Goal: Transaction & Acquisition: Purchase product/service

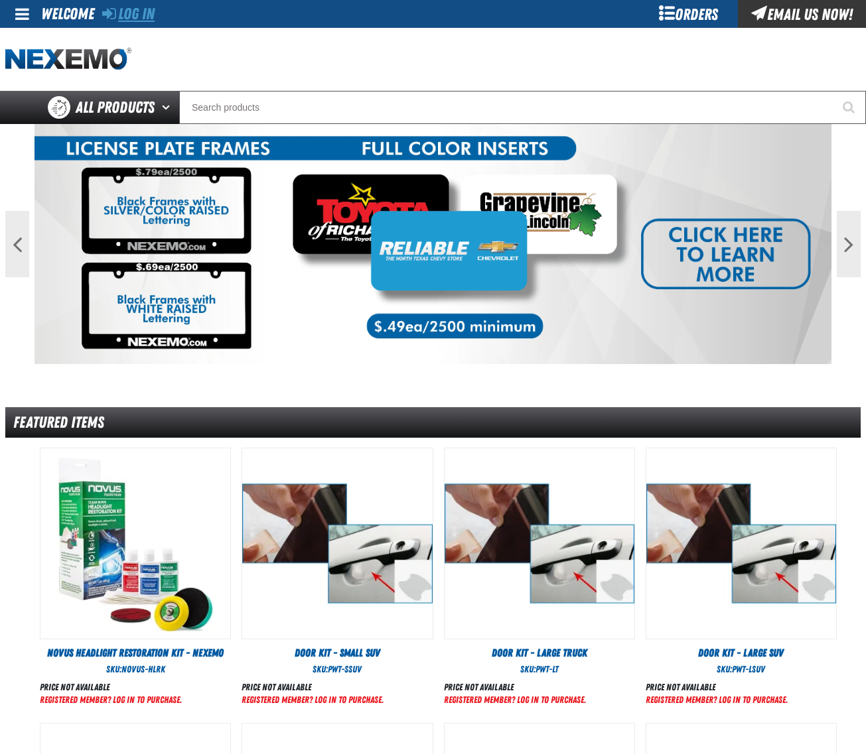
click at [130, 10] on link "Log In" at bounding box center [128, 14] width 52 height 19
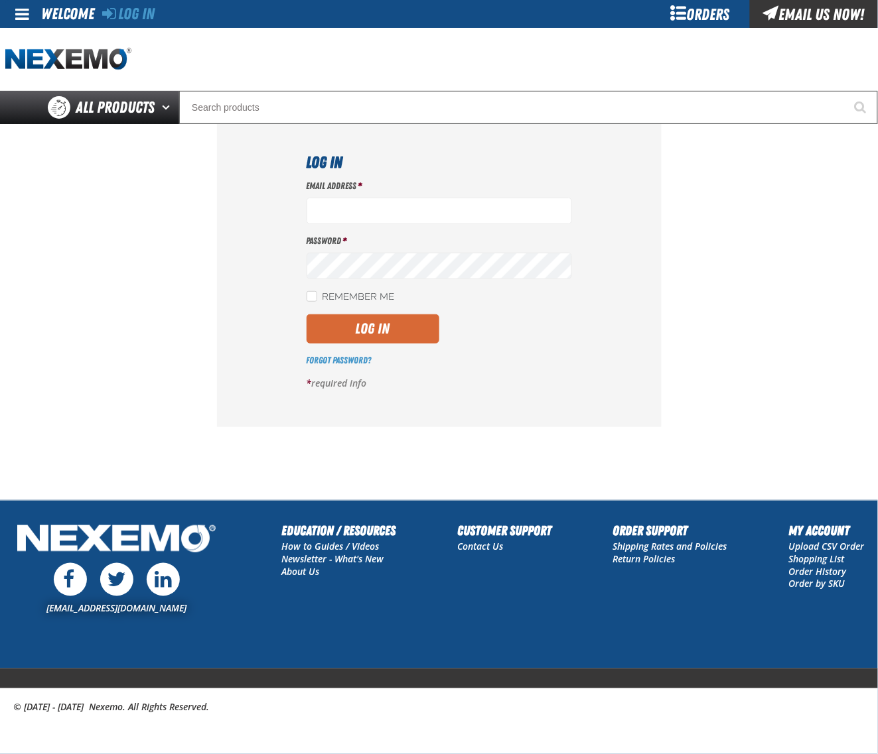
type input "dloerzel@vtaig.com"
click at [418, 339] on button "Log In" at bounding box center [372, 328] width 133 height 29
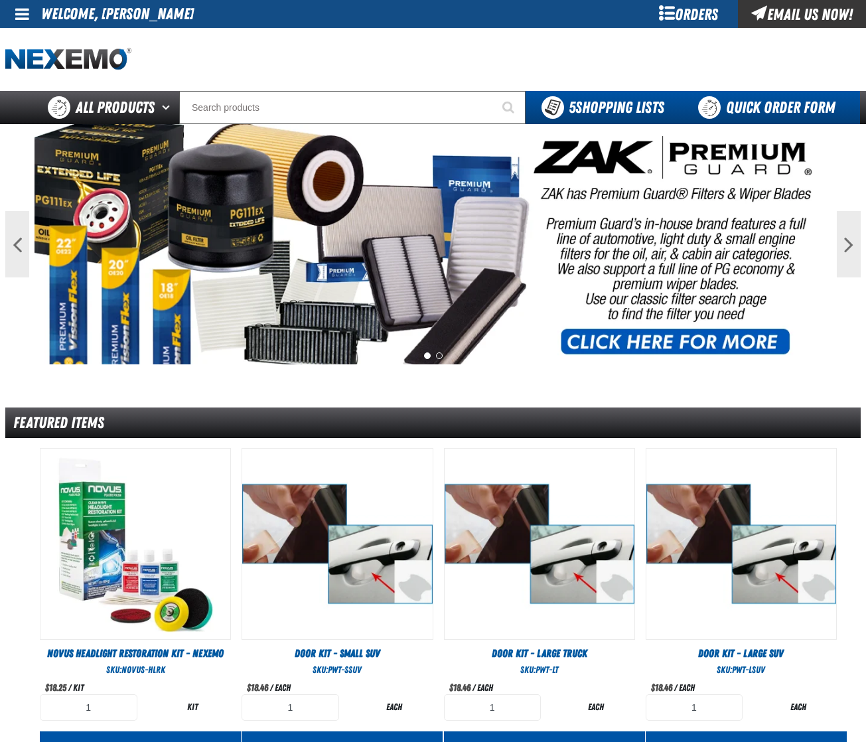
click at [758, 106] on link "Quick Order Form" at bounding box center [770, 107] width 180 height 33
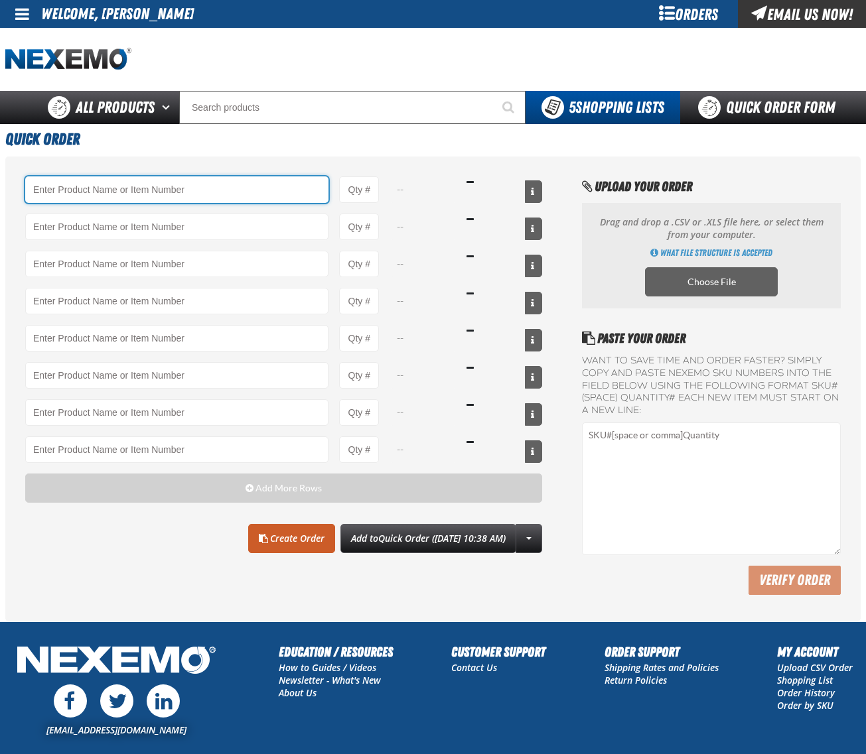
click at [222, 194] on input "Product" at bounding box center [176, 189] width 303 height 27
paste input "AC150"
type input "AC150 - Evaporator Core Cleaner - ZAK Products"
type input "1"
select select "can"
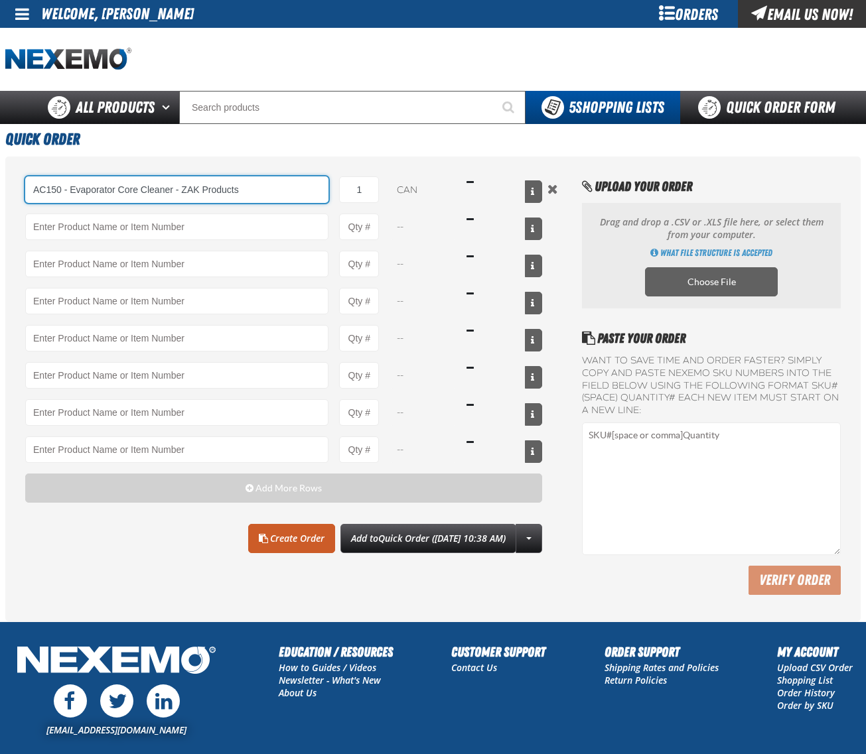
type input "AC150 - Evaporator Core Cleaner - ZAK Products"
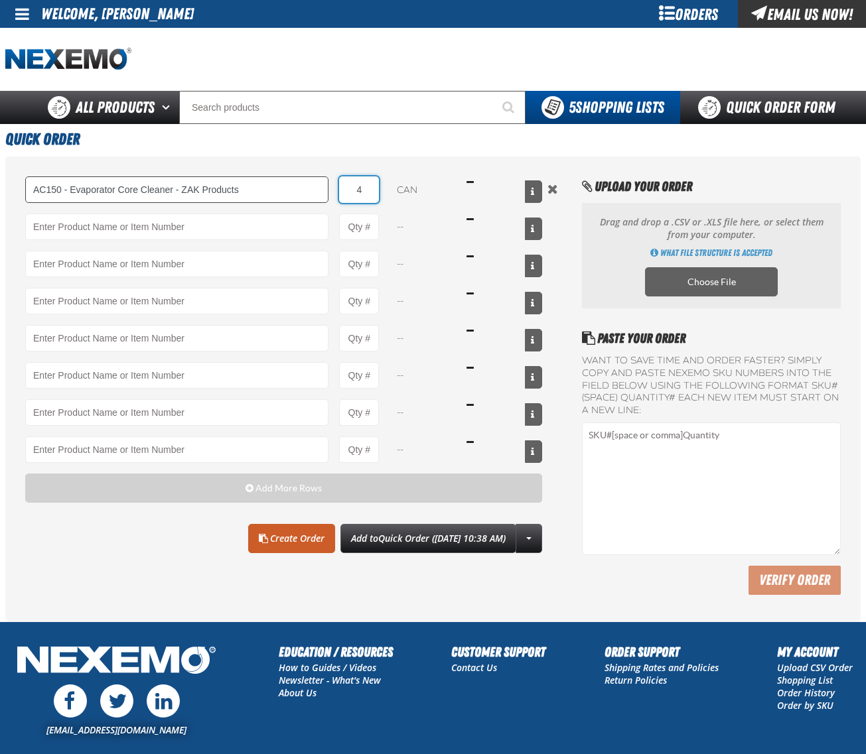
type input "48"
type input "AC150 - Evaporator Core Cleaner - ZAK Products"
type input "48"
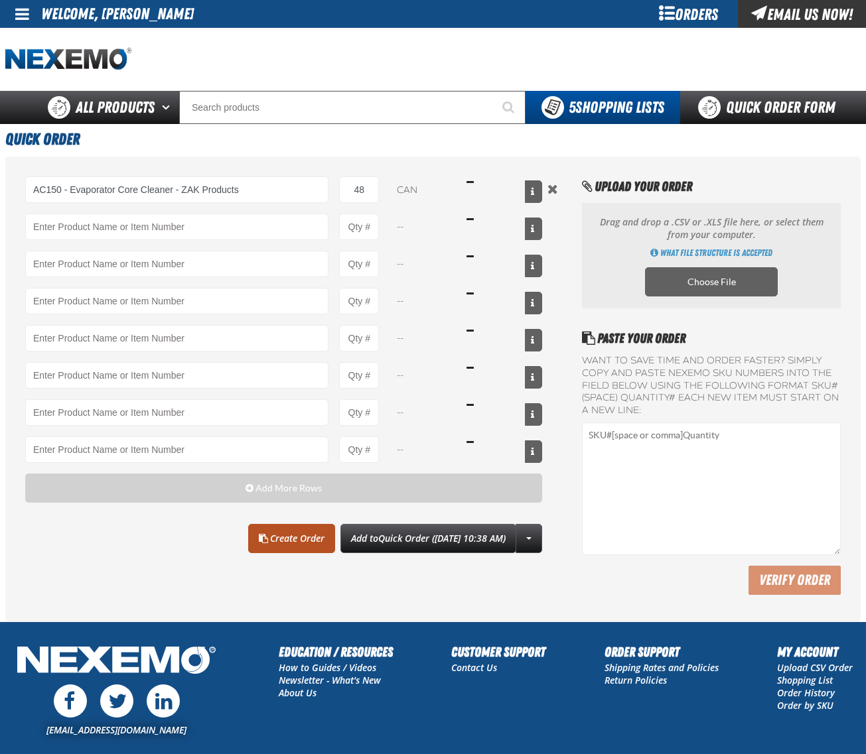
click at [293, 551] on link "Create Order" at bounding box center [291, 538] width 87 height 29
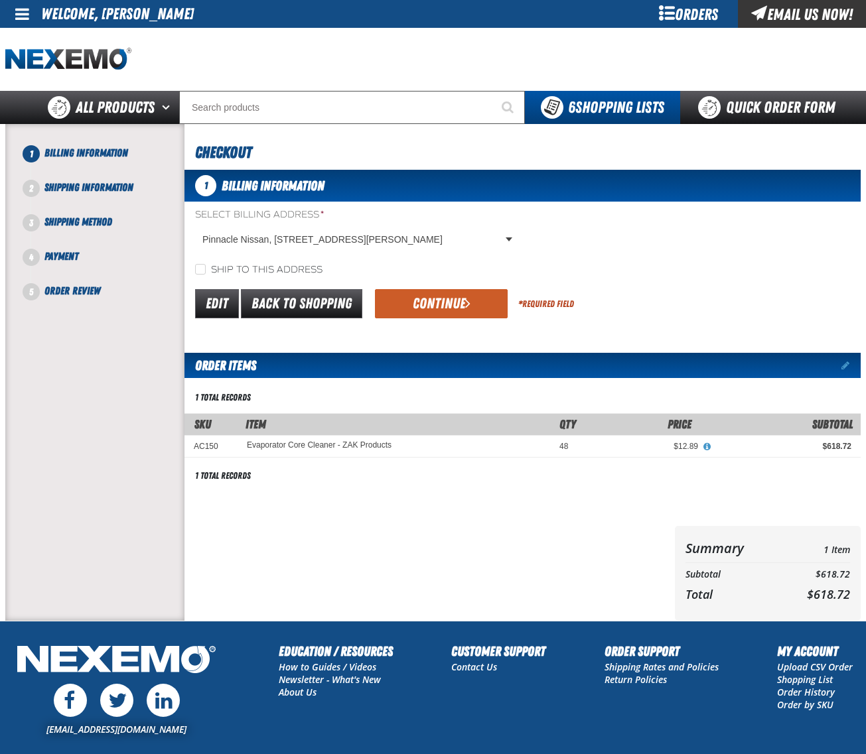
click at [214, 263] on div "Ship to this address" at bounding box center [522, 270] width 676 height 14
click at [214, 264] on label "Ship to this address" at bounding box center [258, 270] width 127 height 13
click at [206, 264] on input "Ship to this address" at bounding box center [200, 269] width 11 height 11
checkbox input "true"
click at [452, 308] on button "Continue" at bounding box center [441, 303] width 133 height 29
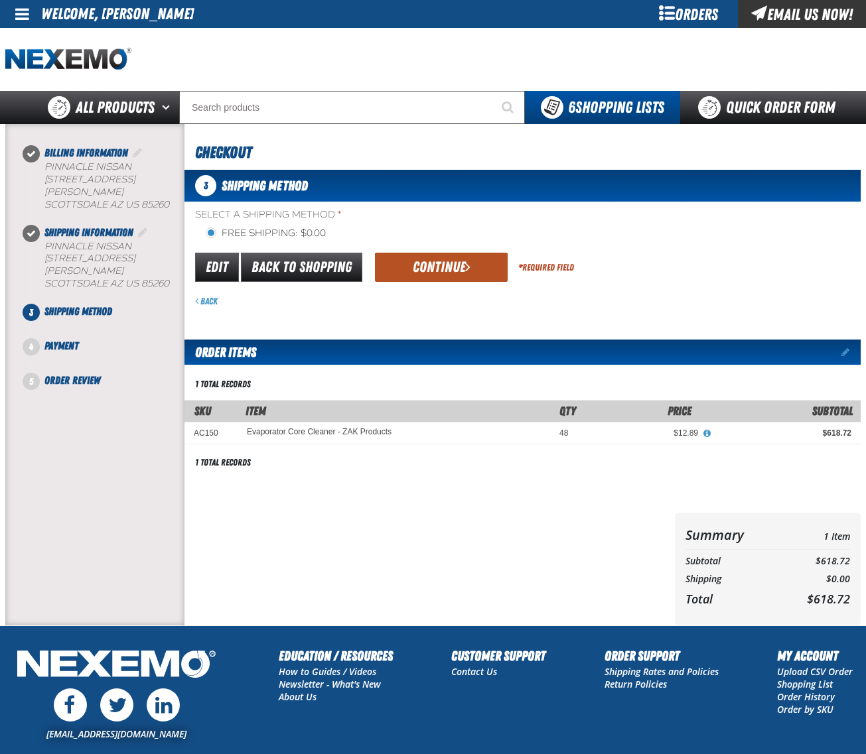
click at [425, 265] on button "Continue" at bounding box center [441, 267] width 133 height 29
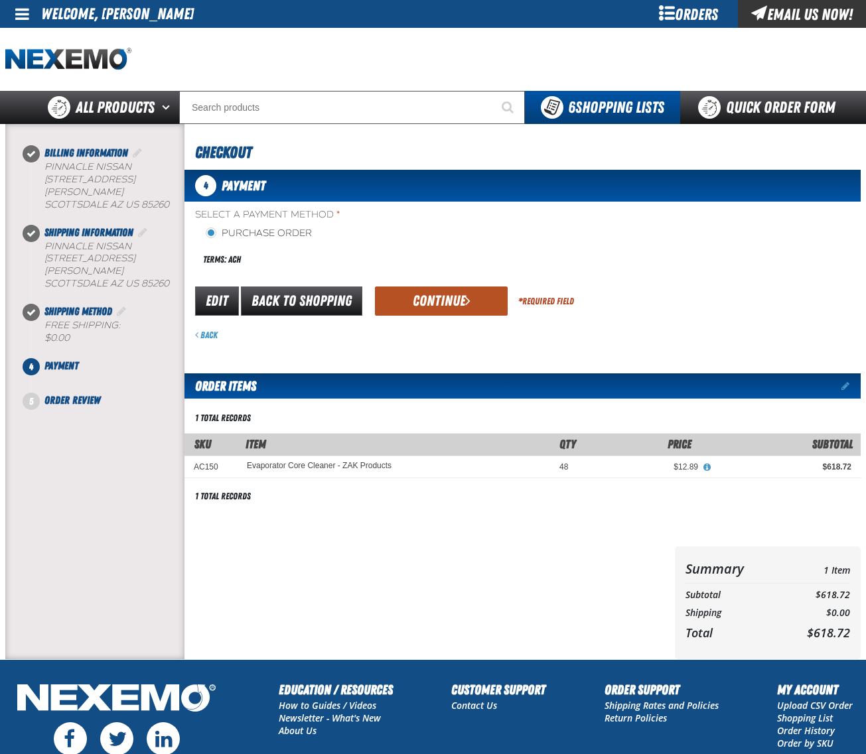
click at [423, 300] on button "Continue" at bounding box center [441, 301] width 133 height 29
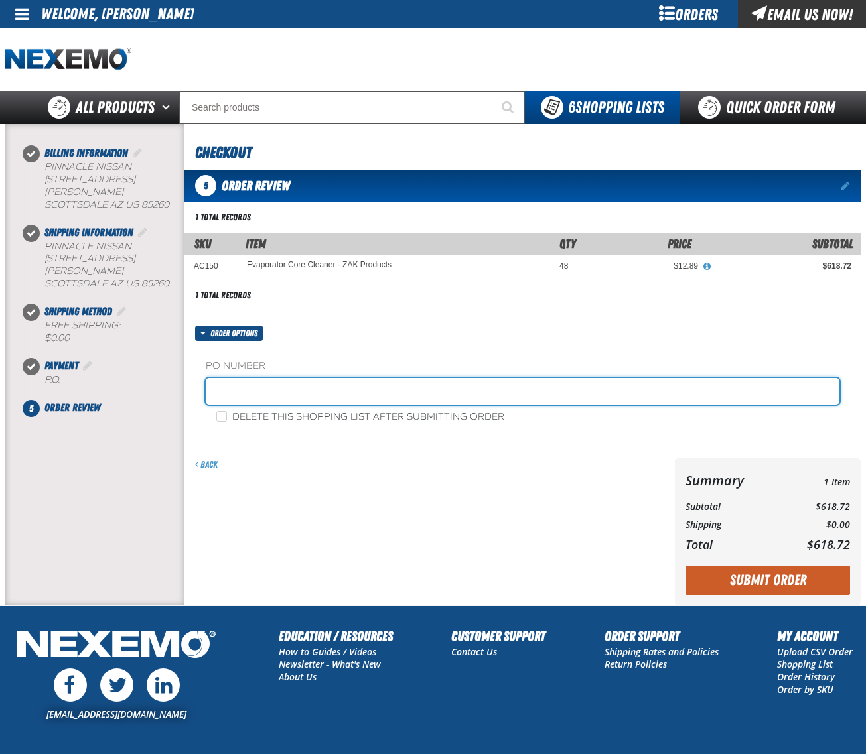
click at [339, 387] on input "text" at bounding box center [522, 391] width 633 height 27
type input "0811CHEM2"
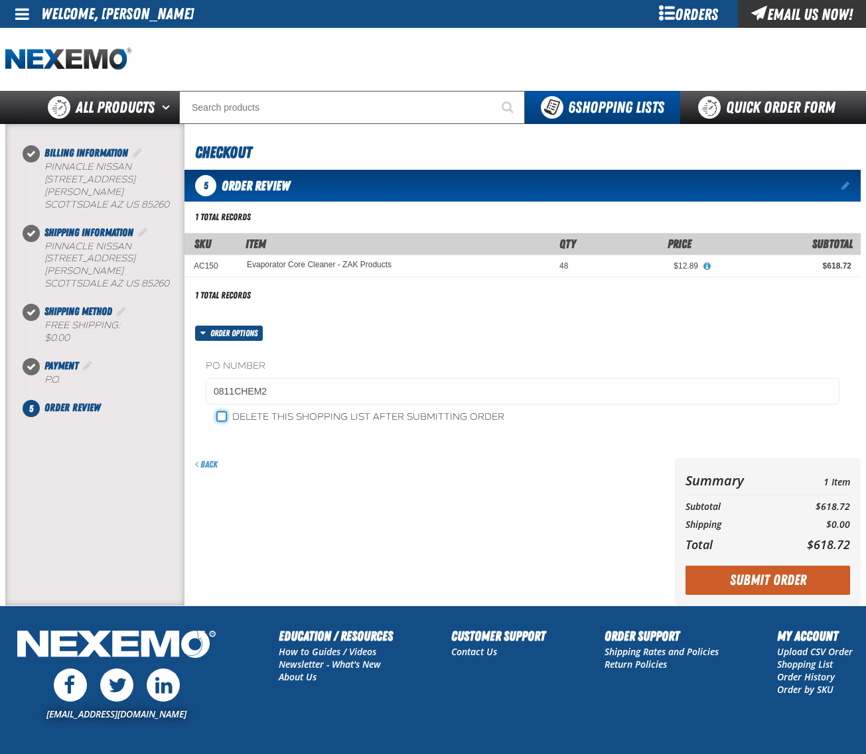
click at [223, 419] on input "Delete this shopping list after submitting order" at bounding box center [221, 416] width 11 height 11
checkbox input "true"
click at [780, 584] on button "Submit Order" at bounding box center [767, 580] width 165 height 29
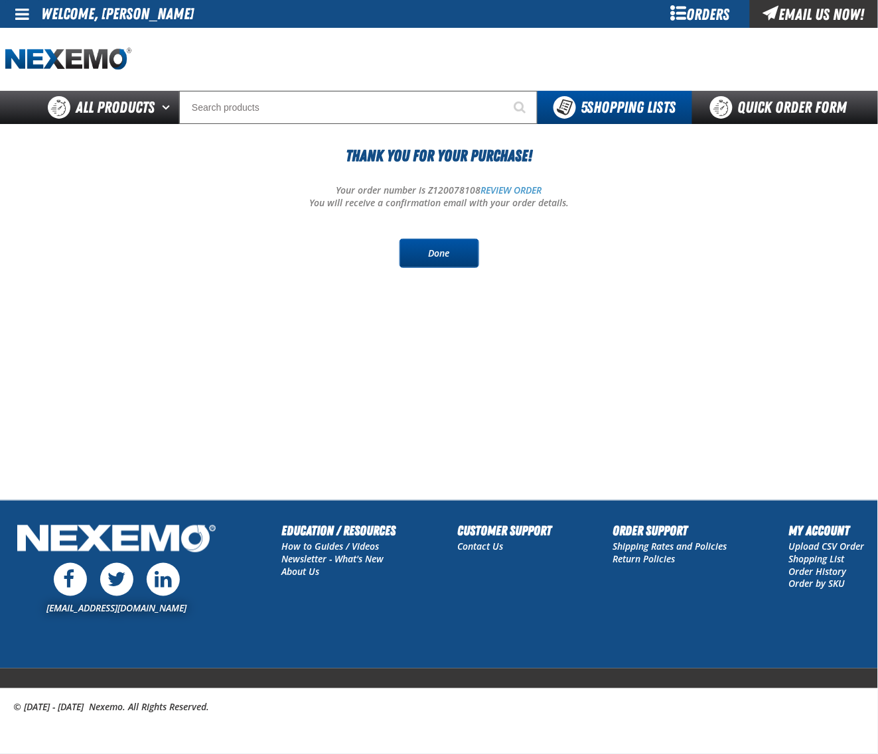
click at [456, 249] on link "Done" at bounding box center [439, 253] width 80 height 29
